Goal: Task Accomplishment & Management: Use online tool/utility

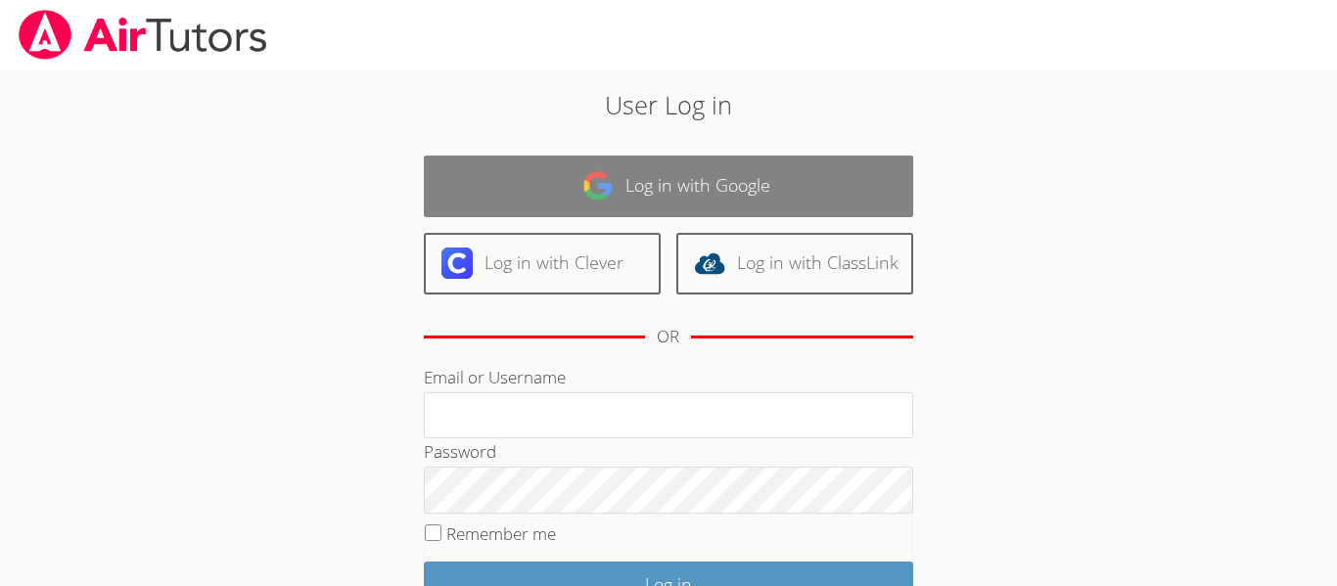
click at [479, 205] on link "Log in with Google" at bounding box center [668, 187] width 489 height 62
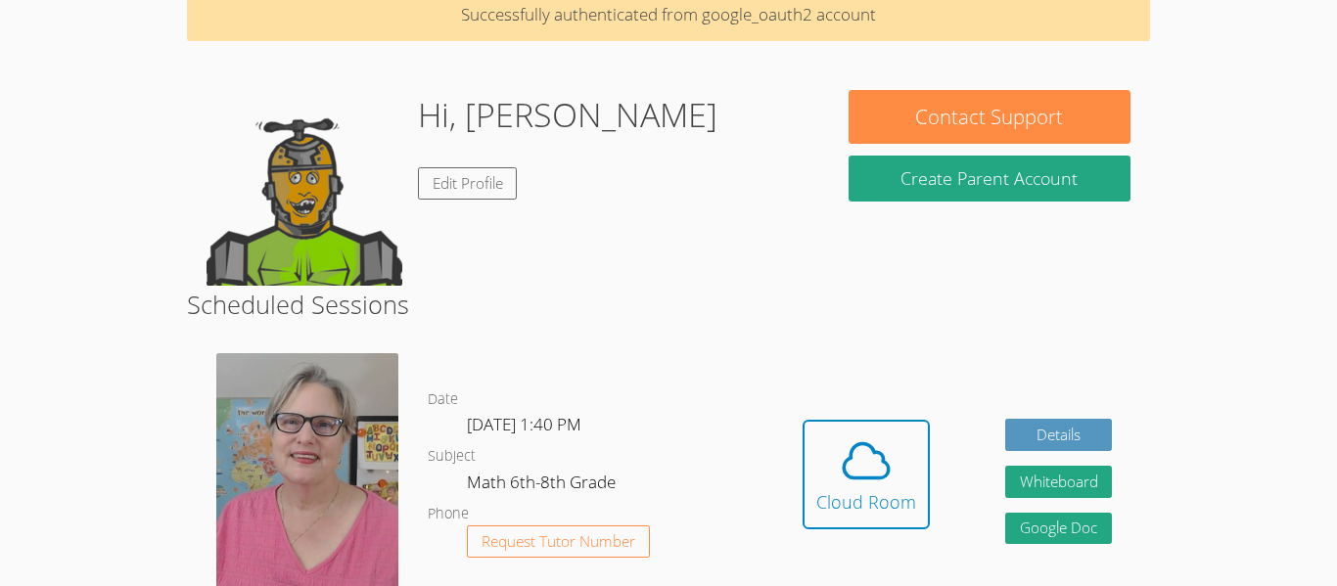
scroll to position [97, 0]
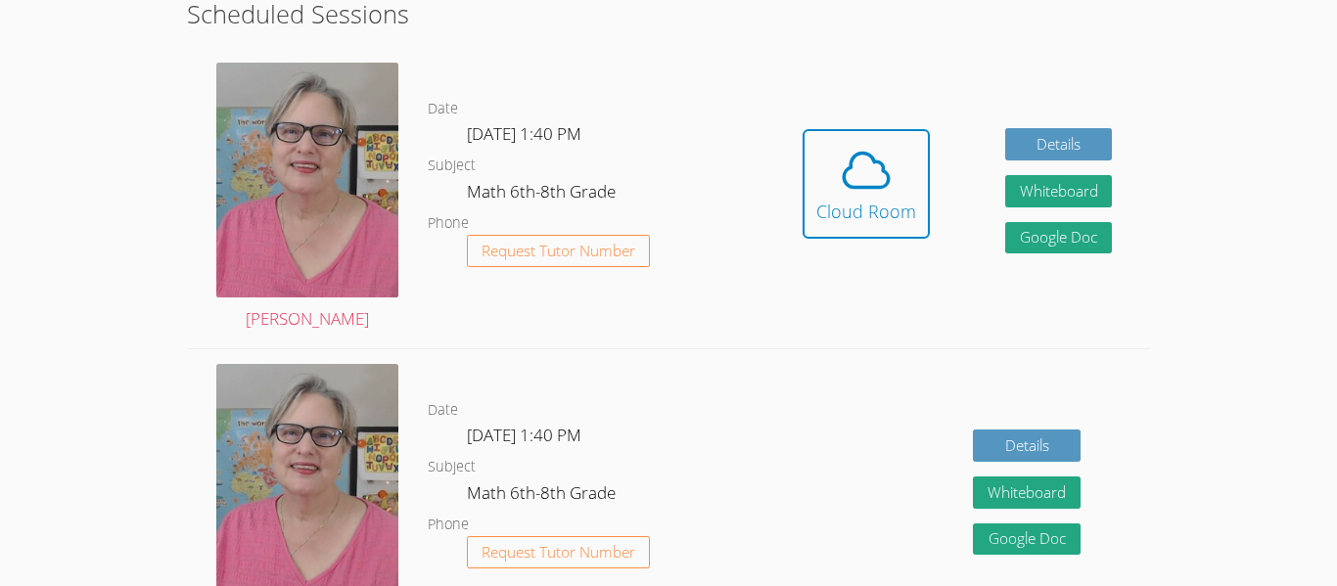
scroll to position [384, 0]
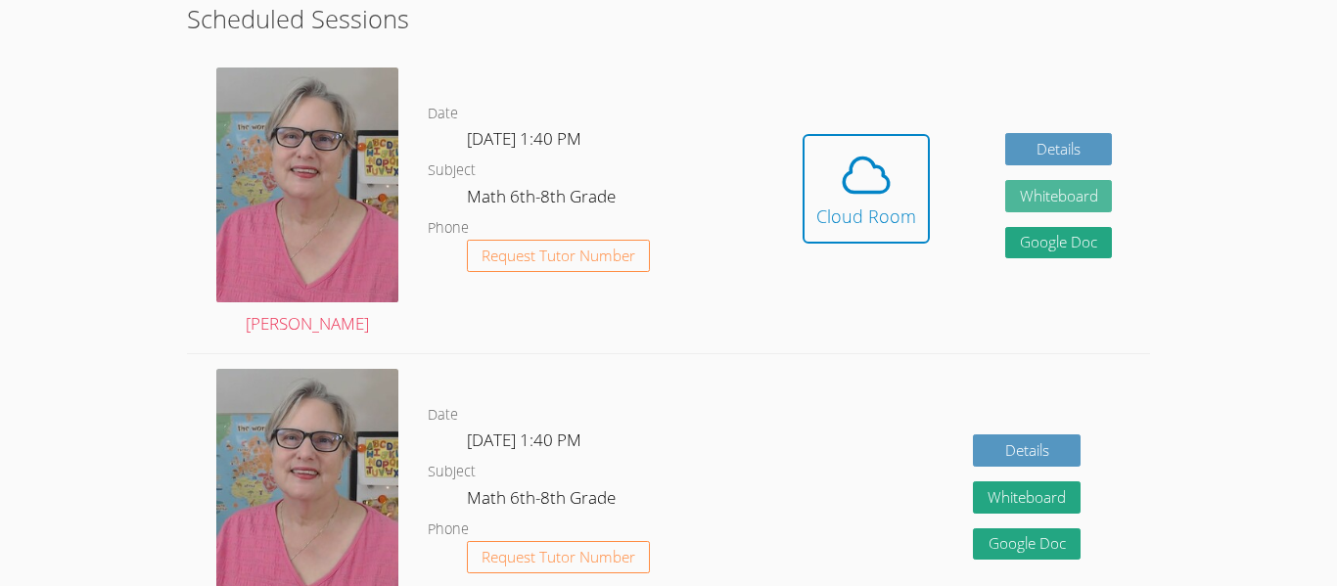
click at [1069, 196] on button "Whiteboard" at bounding box center [1059, 196] width 108 height 32
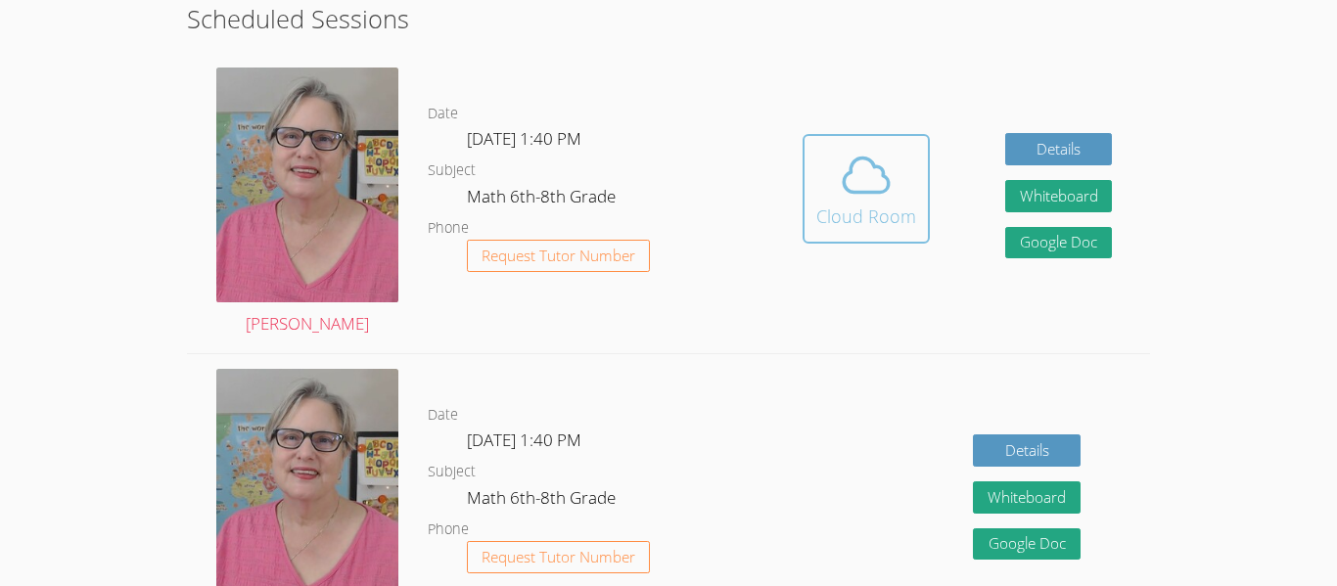
click at [849, 199] on icon at bounding box center [866, 175] width 55 height 55
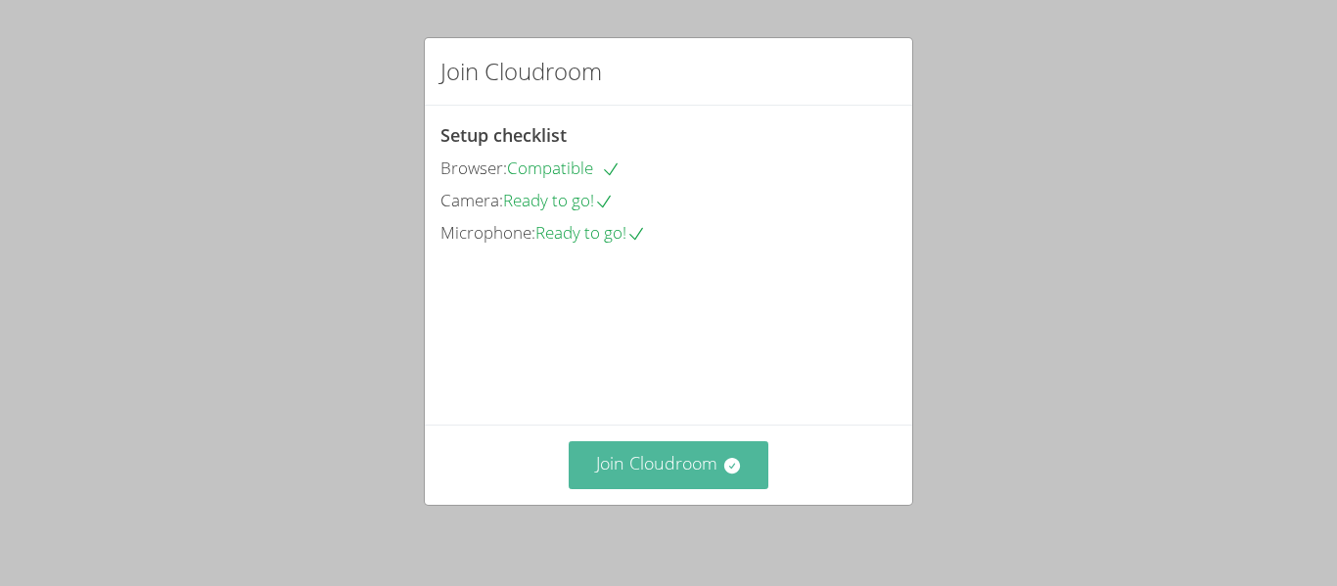
click at [634, 457] on button "Join Cloudroom" at bounding box center [669, 465] width 201 height 48
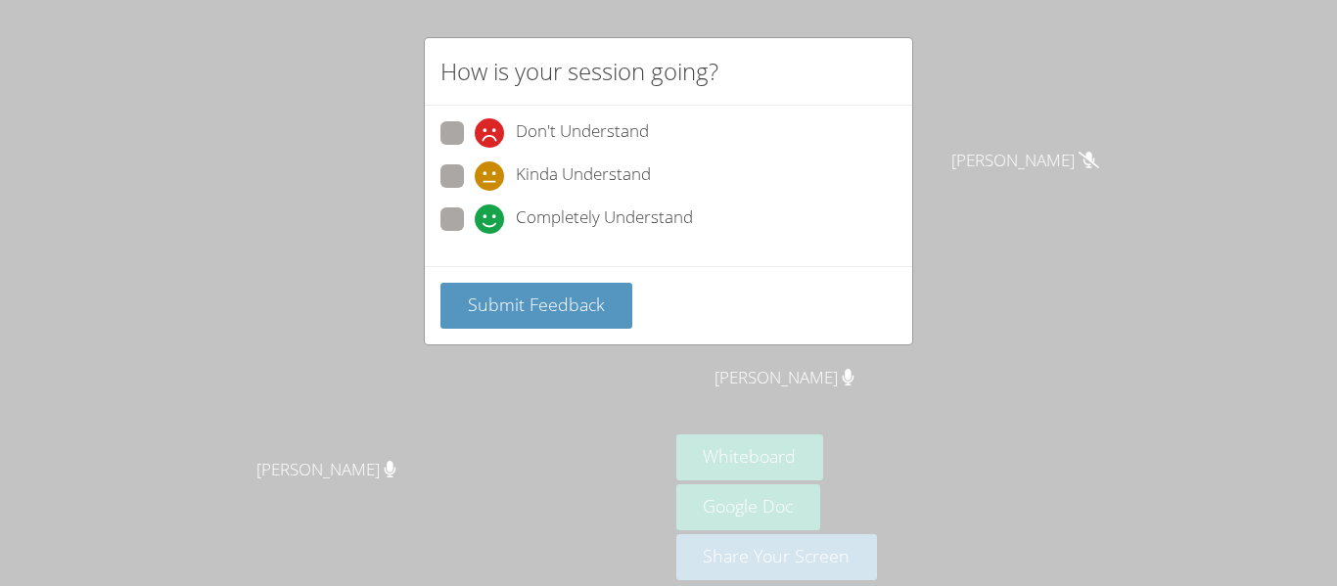
click at [475, 234] on span at bounding box center [475, 234] width 0 height 0
click at [475, 224] on input "Completely Understand" at bounding box center [483, 215] width 17 height 17
radio input "true"
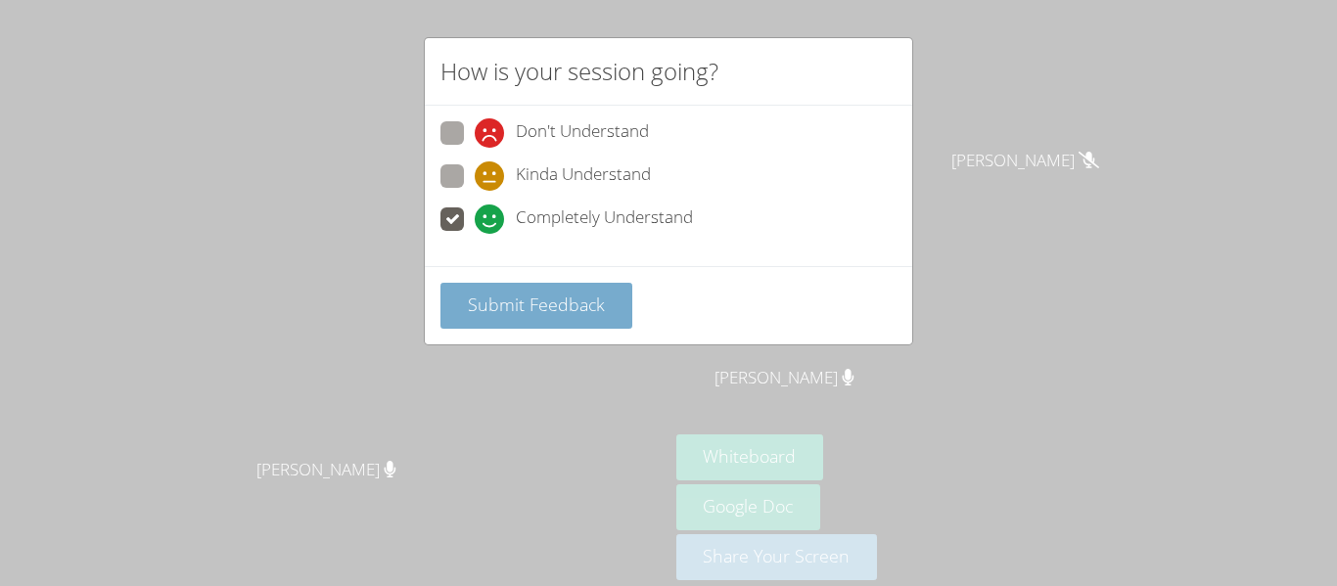
click at [503, 323] on button "Submit Feedback" at bounding box center [536, 306] width 192 height 46
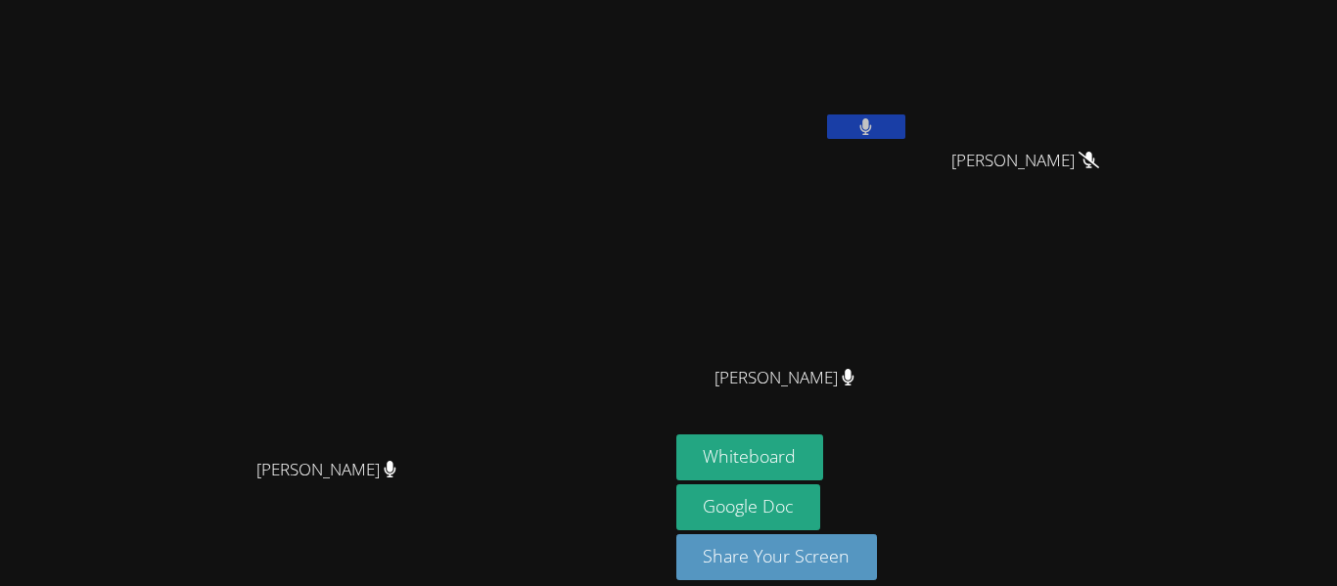
click at [441, 165] on video at bounding box center [334, 264] width 294 height 367
